Goal: Find contact information: Find contact information

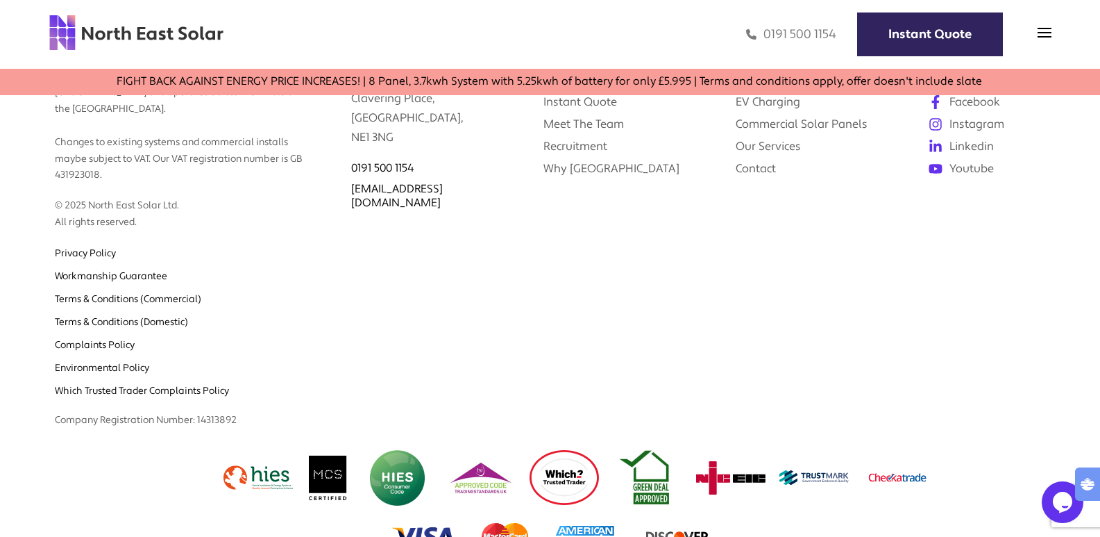
scroll to position [5827, 0]
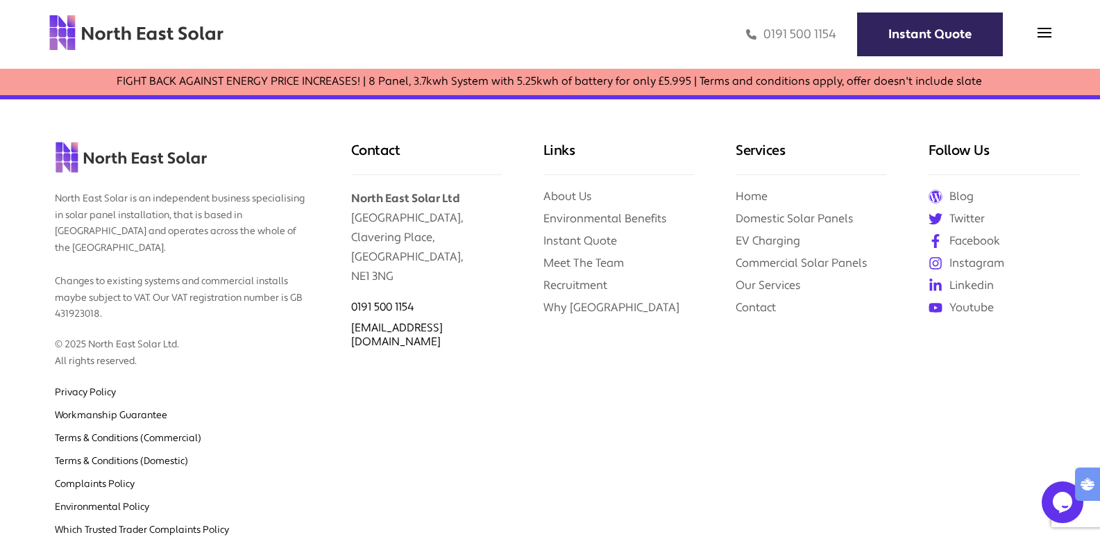
click at [76, 297] on p "North East Solar is an independent business specialising in solar panel install…" at bounding box center [182, 250] width 254 height 146
drag, startPoint x: 337, startPoint y: 176, endPoint x: 487, endPoint y: 183, distance: 150.8
click at [487, 183] on div "Contact North East Solar Ltd [GEOGRAPHIC_DATA] 0191 500 1154 [EMAIL_ADDRESS][DO…" at bounding box center [426, 337] width 192 height 476
copy b "North East Solar Ltd"
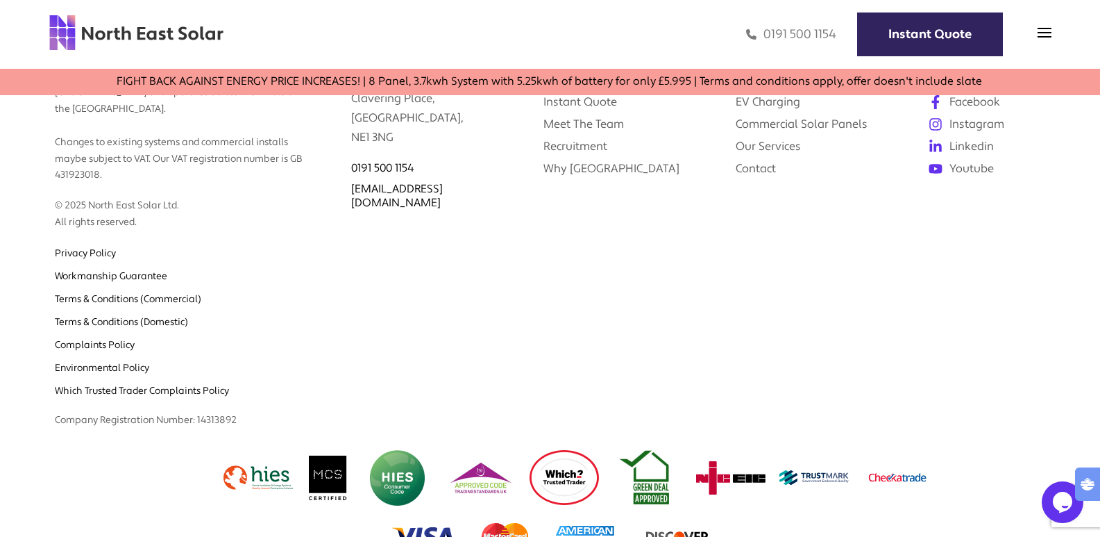
click at [219, 398] on p "Company Registration Number: 14313892" at bounding box center [182, 413] width 254 height 31
copy p "14313892"
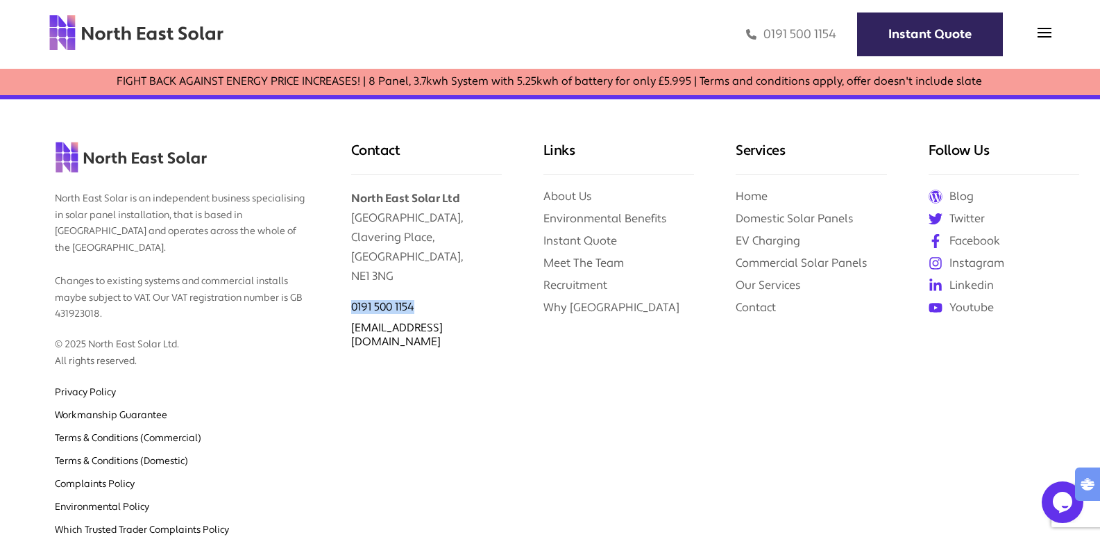
drag, startPoint x: 421, startPoint y: 291, endPoint x: 326, endPoint y: 299, distance: 95.5
click at [349, 294] on div "Contact North East Solar Ltd [GEOGRAPHIC_DATA] 0191 500 1154 [EMAIL_ADDRESS][DO…" at bounding box center [426, 337] width 192 height 476
copy link "0191 500 1154"
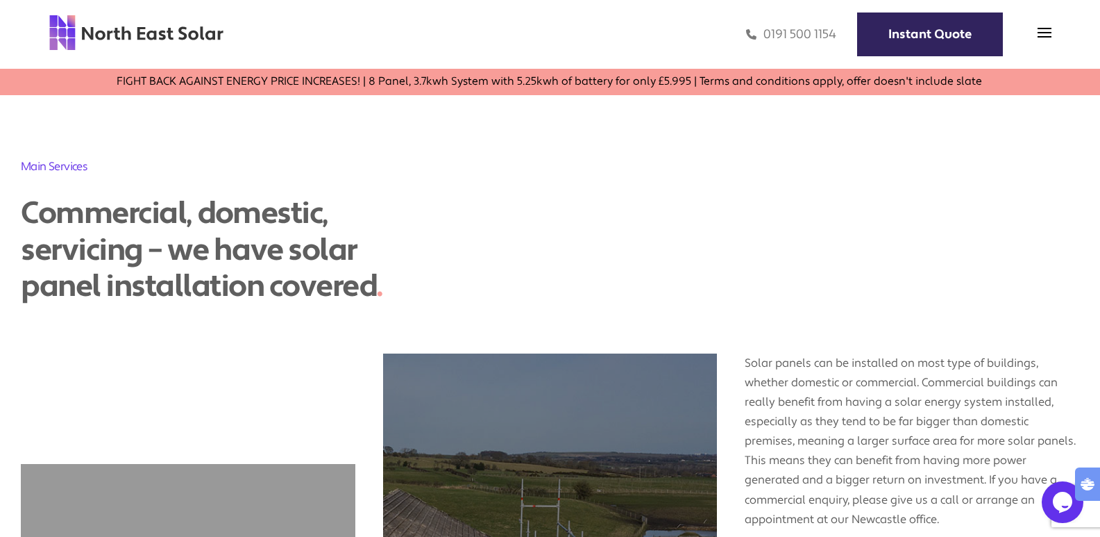
scroll to position [3536, 0]
